Goal: Task Accomplishment & Management: Use online tool/utility

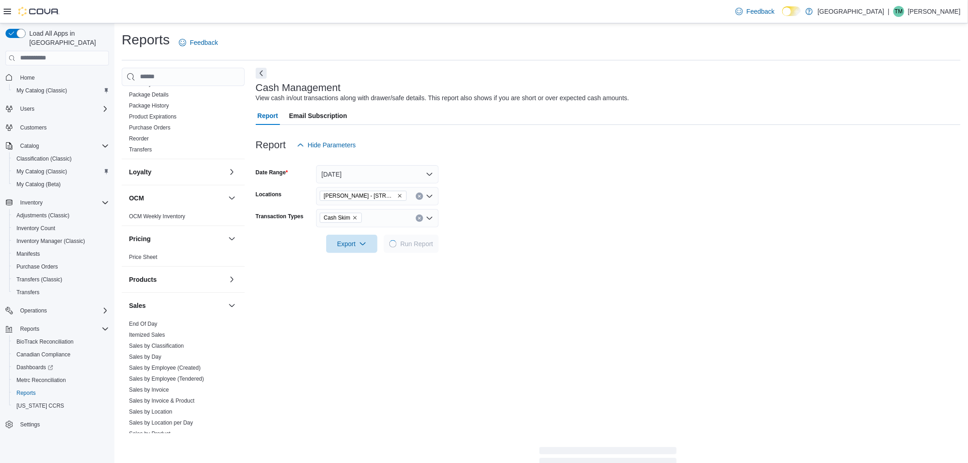
scroll to position [254, 0]
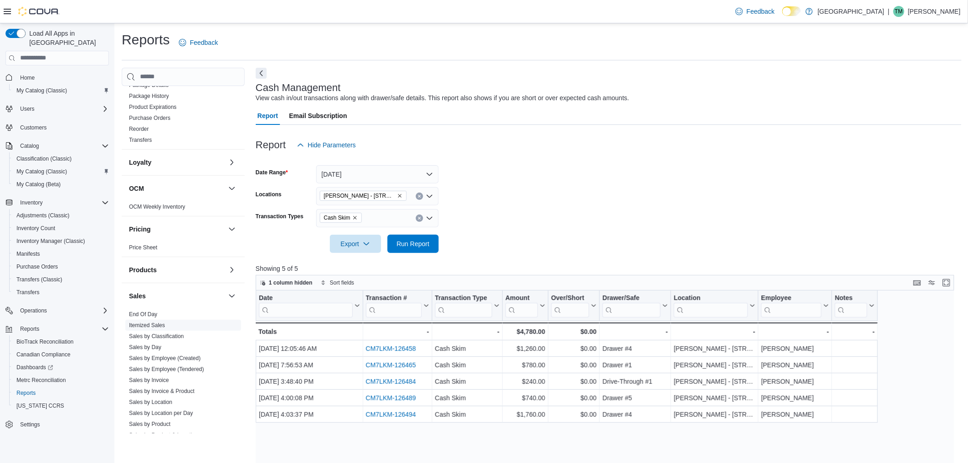
click at [154, 325] on link "Itemized Sales" at bounding box center [147, 325] width 36 height 6
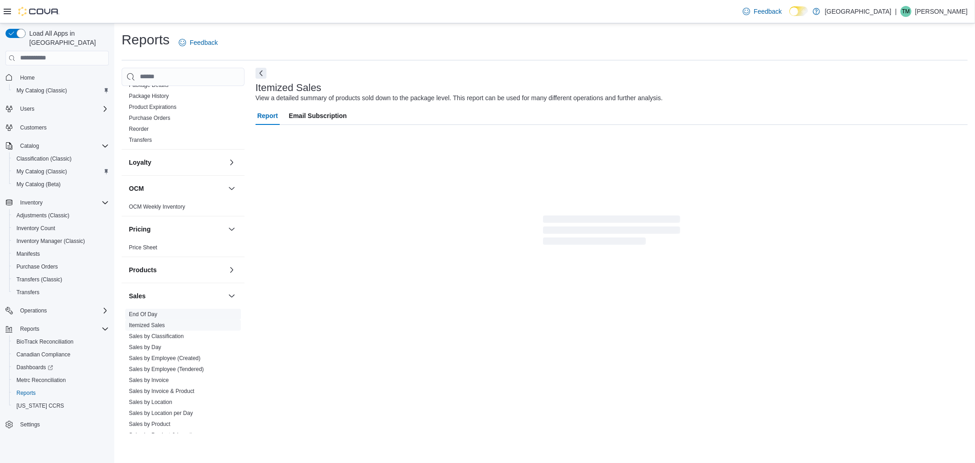
click at [156, 315] on link "End Of Day" at bounding box center [143, 314] width 28 height 6
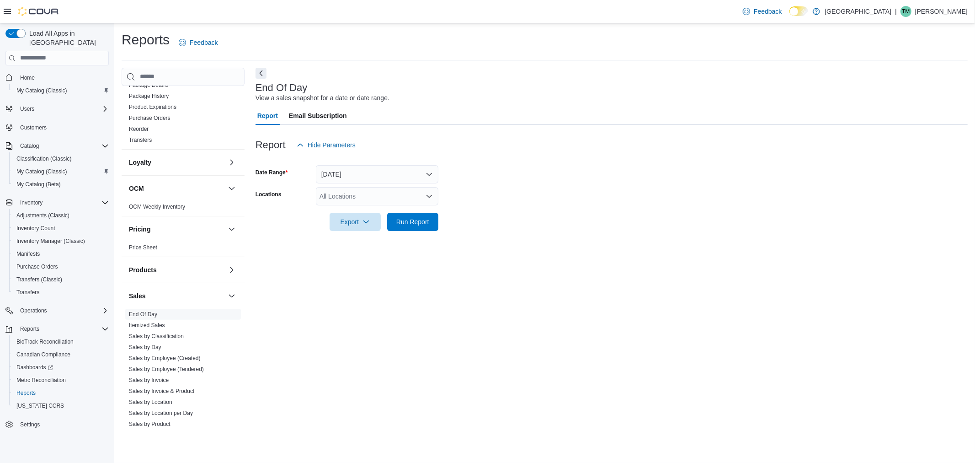
click at [362, 189] on div "All Locations" at bounding box center [377, 196] width 123 height 18
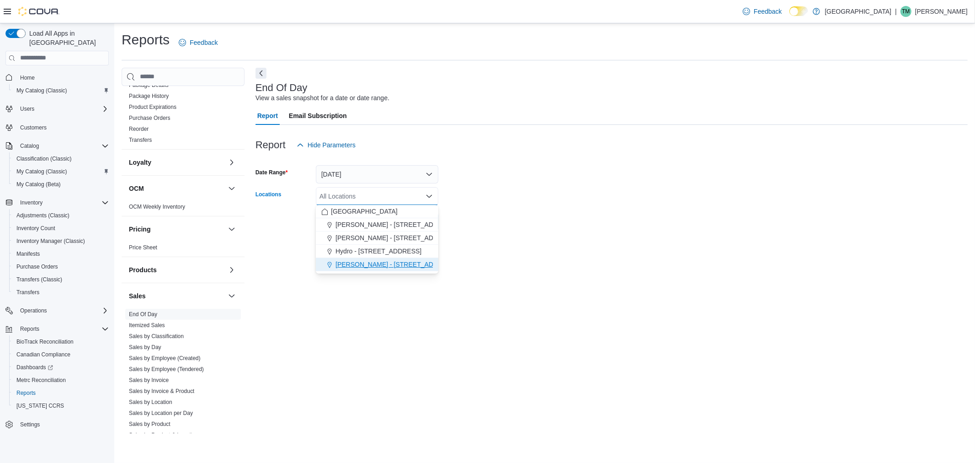
click at [366, 267] on span "Moore - 105 SE 19th St" at bounding box center [397, 264] width 122 height 9
click at [377, 336] on div "End Of Day View a sales snapshot for a date or date range. Report Email Subscri…" at bounding box center [612, 250] width 712 height 365
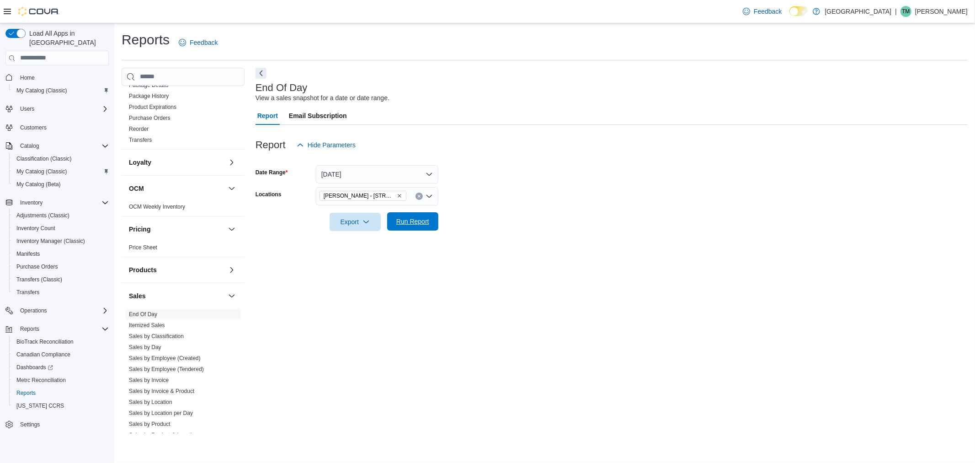
click at [421, 221] on span "Run Report" at bounding box center [412, 221] width 33 height 9
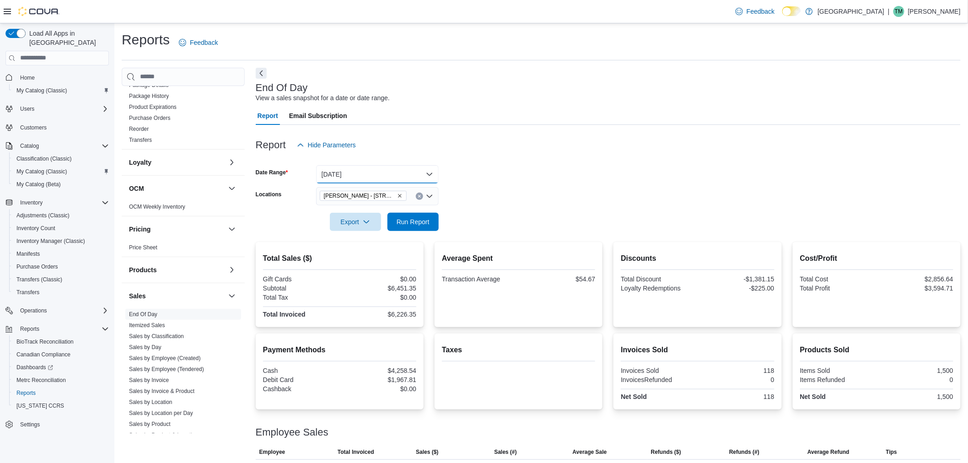
click at [379, 173] on button "Today" at bounding box center [377, 174] width 123 height 18
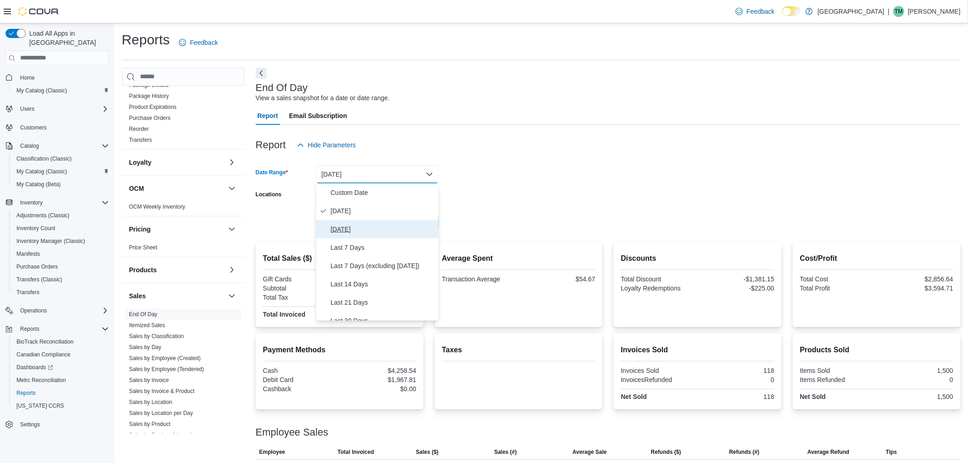
click at [357, 230] on span "Yesterday" at bounding box center [383, 229] width 104 height 11
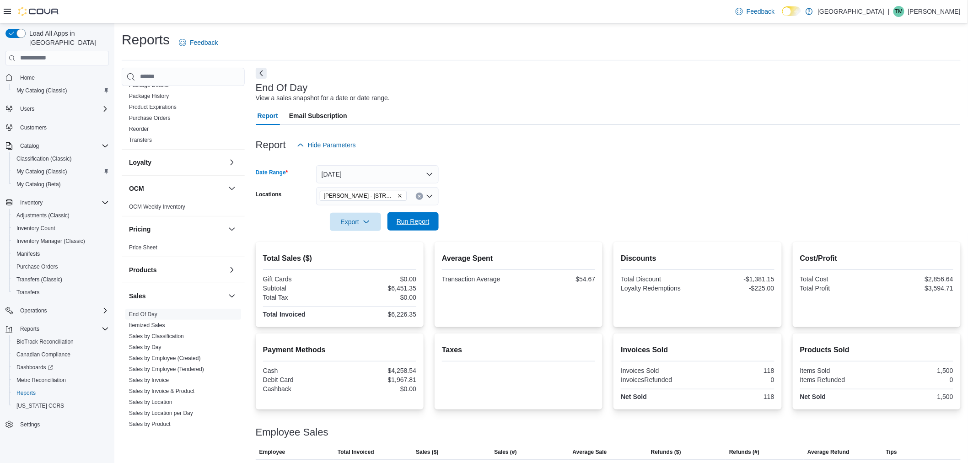
click at [423, 220] on span "Run Report" at bounding box center [412, 221] width 33 height 9
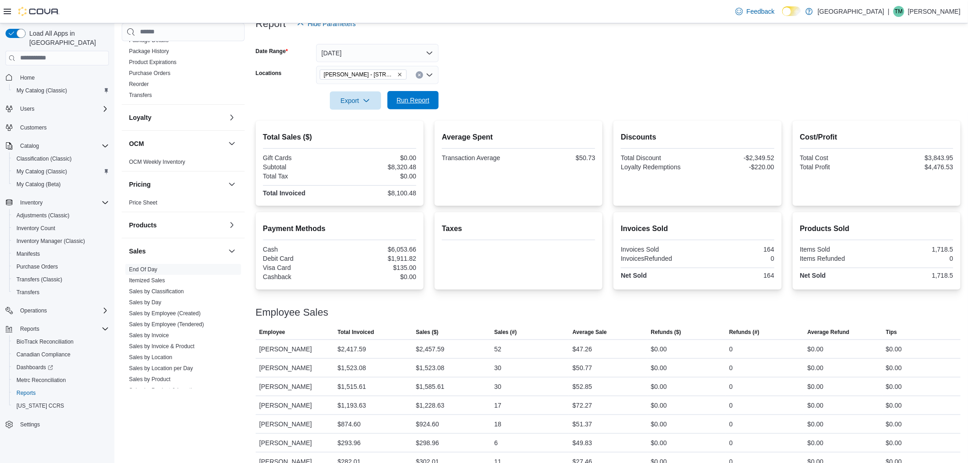
scroll to position [136, 0]
